Goal: Information Seeking & Learning: Understand process/instructions

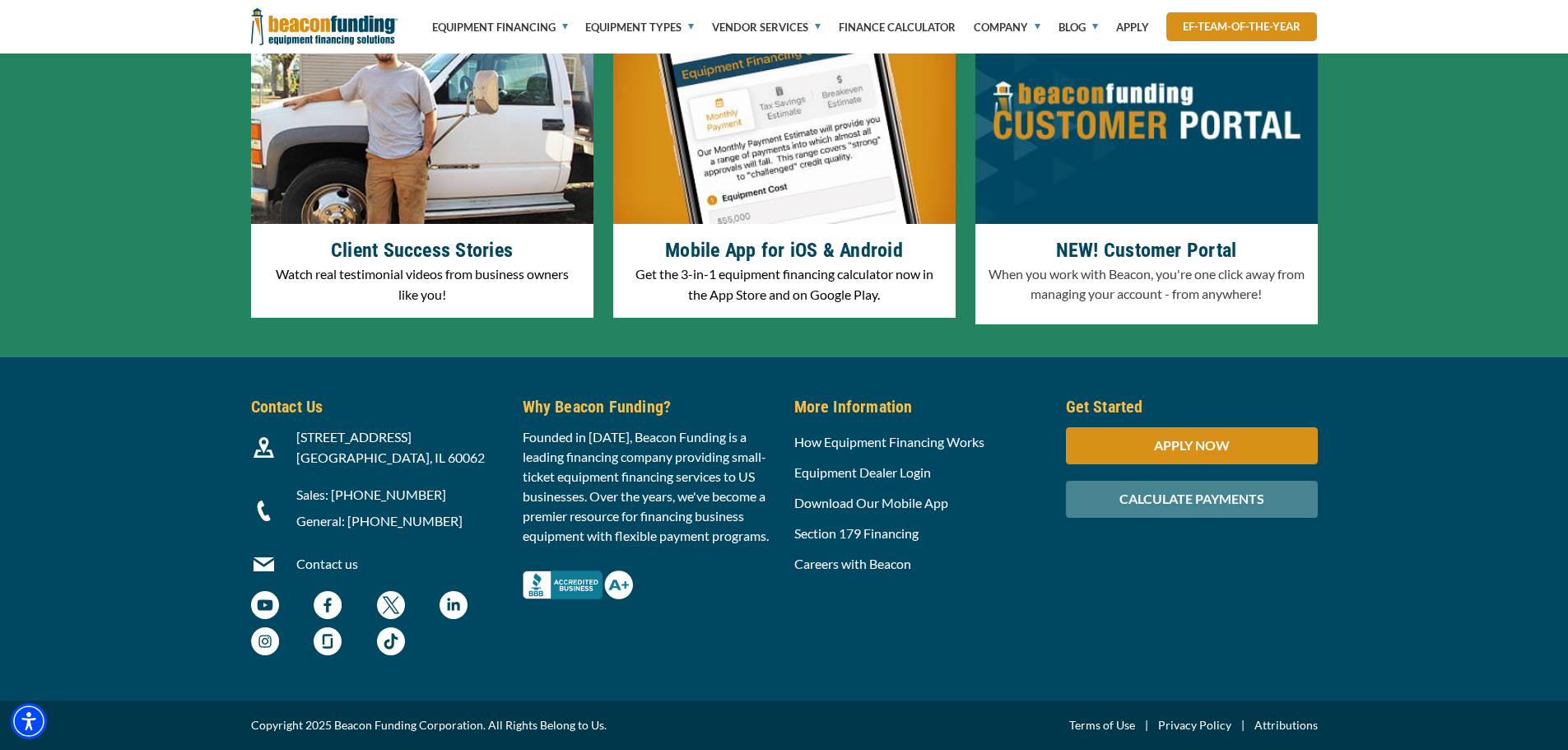
scroll to position [5104, 0]
click at [957, 450] on link "How Equipment Financing Works" at bounding box center [889, 442] width 190 height 16
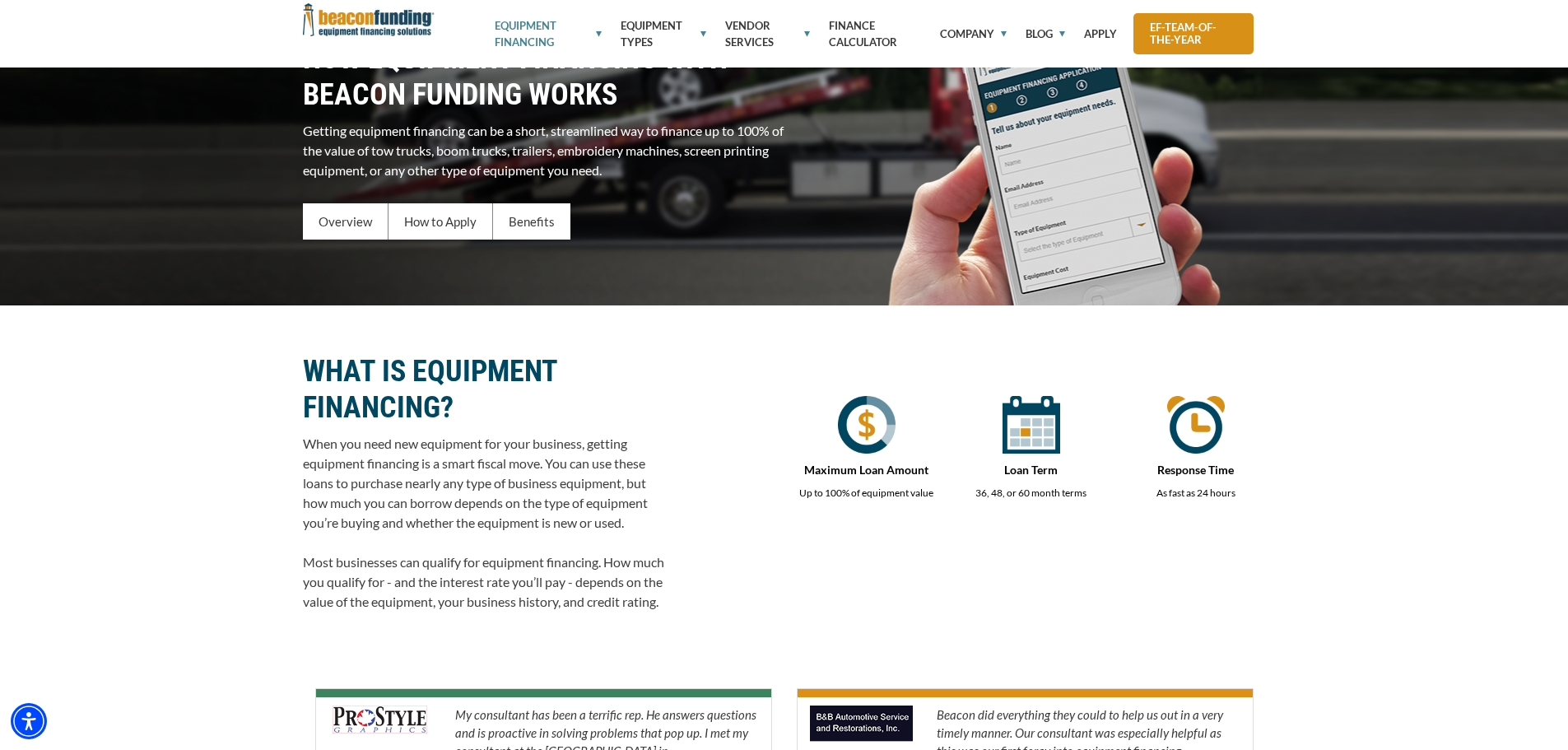
scroll to position [247, 0]
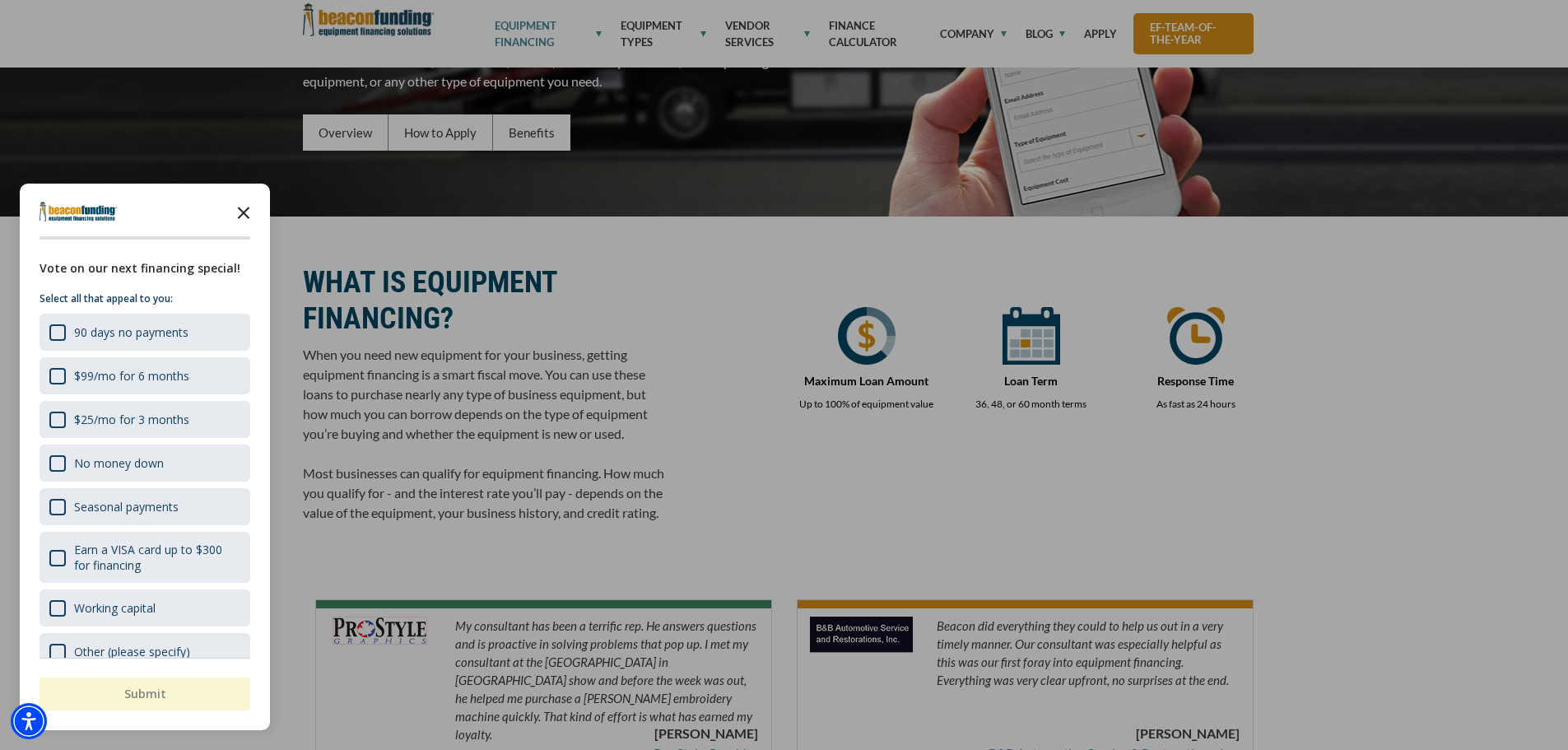
click at [235, 217] on icon "Close the survey" at bounding box center [243, 211] width 33 height 33
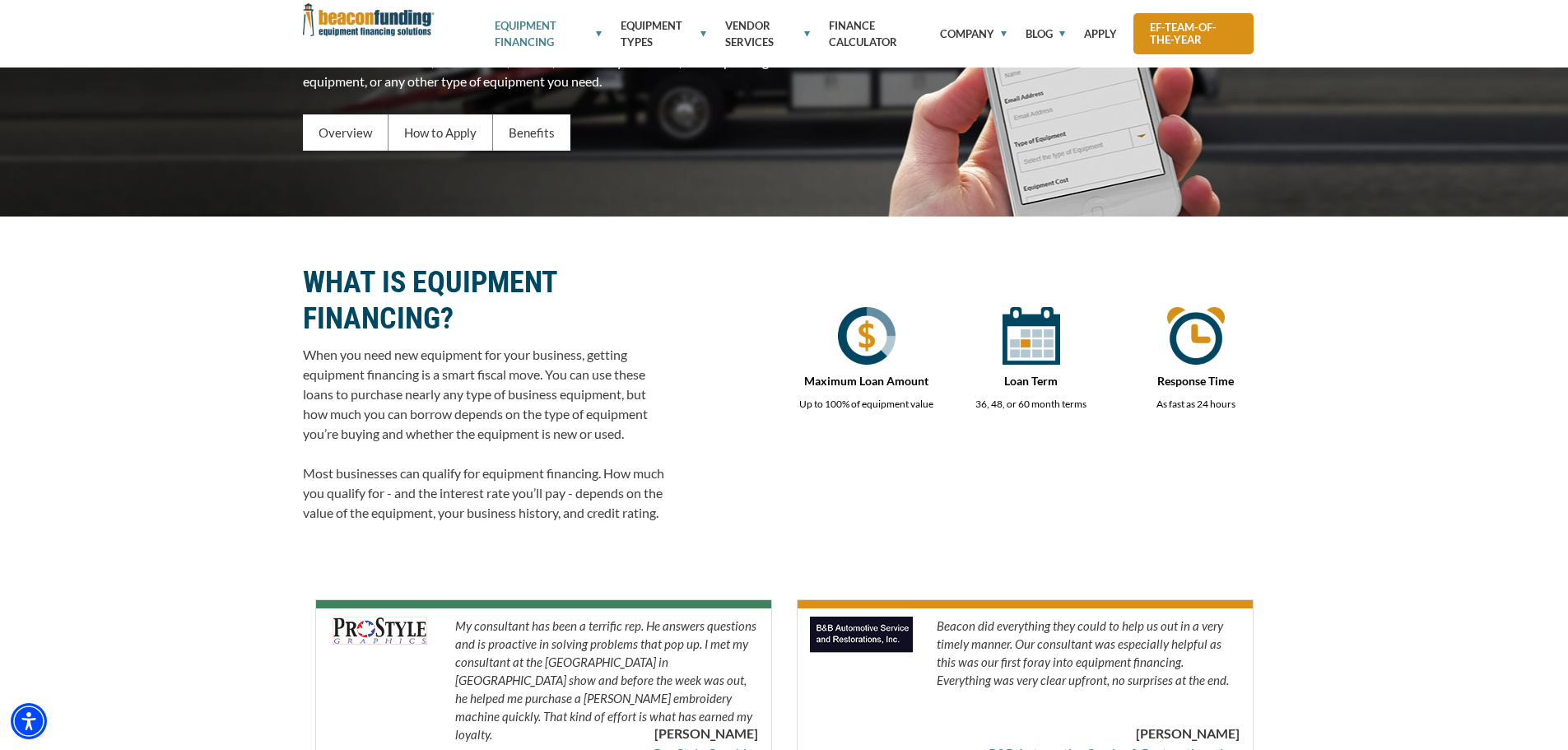
click at [301, 146] on div "HOW EQUIPMENT FINANCING WITH BEACON FUNDING WORKS Getting equipment financing c…" at bounding box center [784, 52] width 1568 height 329
click at [380, 124] on div "Overview" at bounding box center [345, 132] width 85 height 36
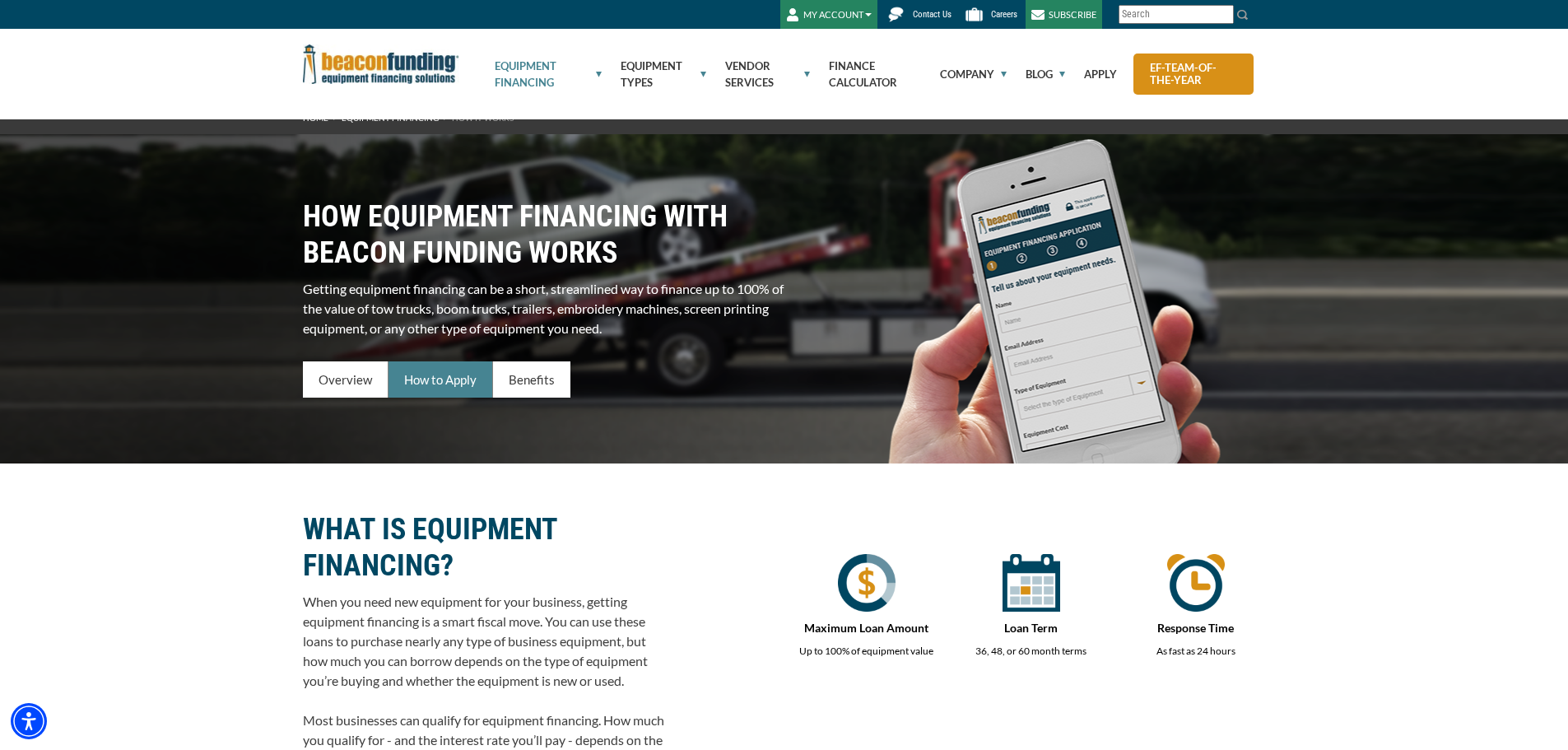
click at [419, 372] on div "How to Apply" at bounding box center [440, 379] width 105 height 36
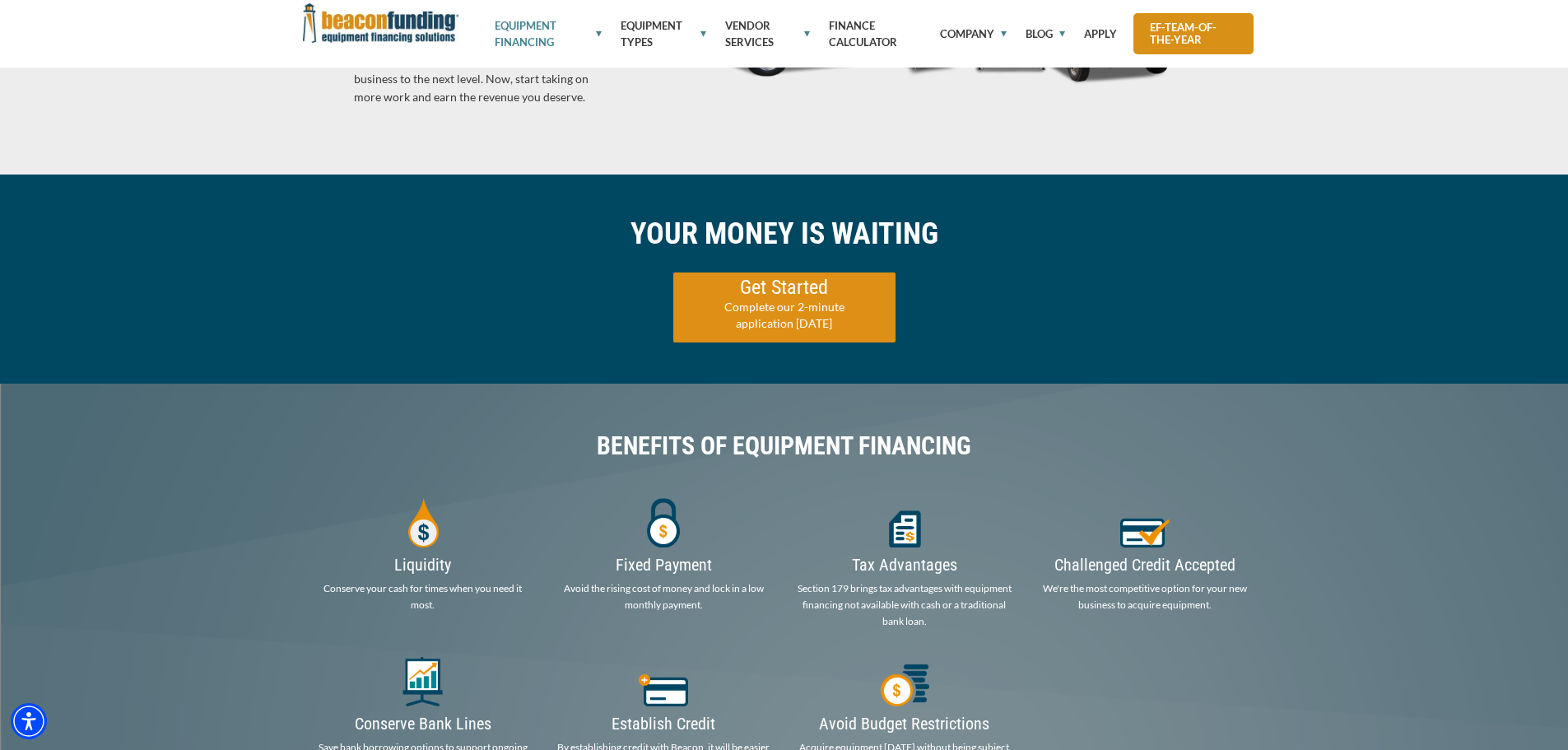
scroll to position [2460, 0]
